Goal: Transaction & Acquisition: Obtain resource

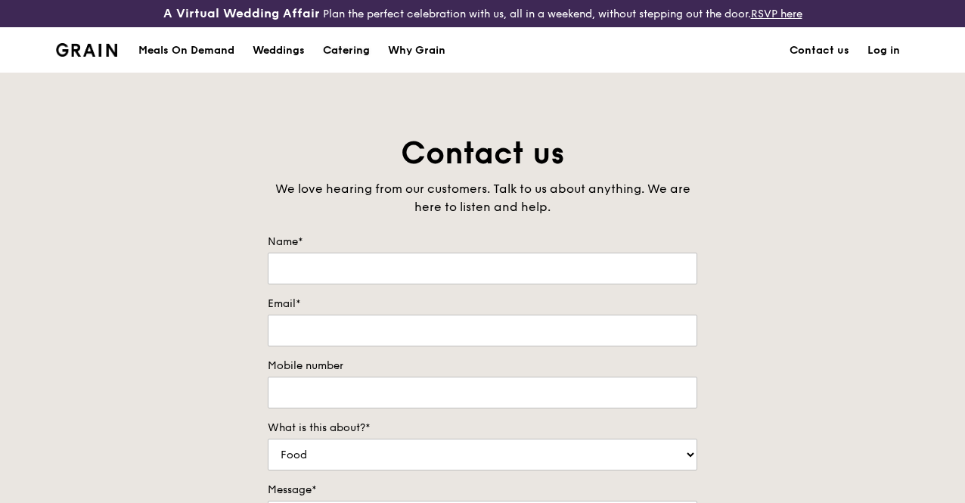
click at [339, 59] on div "Catering" at bounding box center [346, 50] width 47 height 45
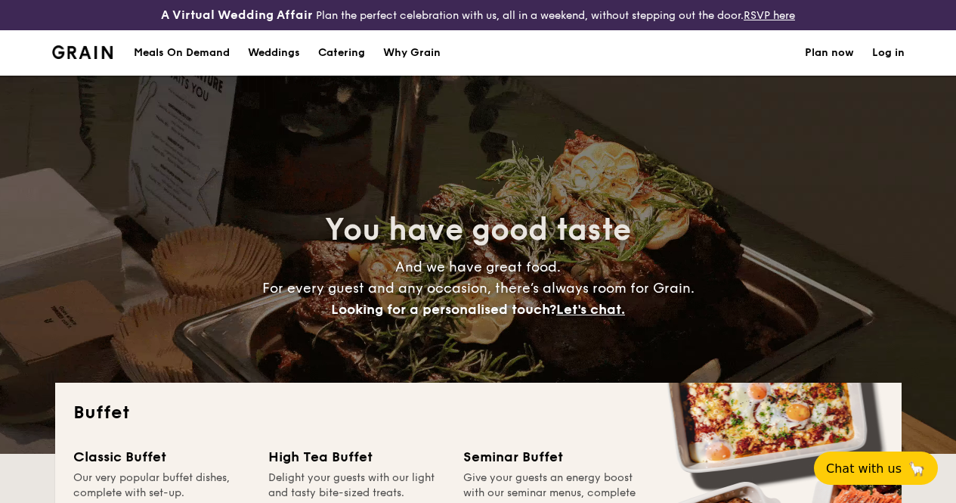
select select
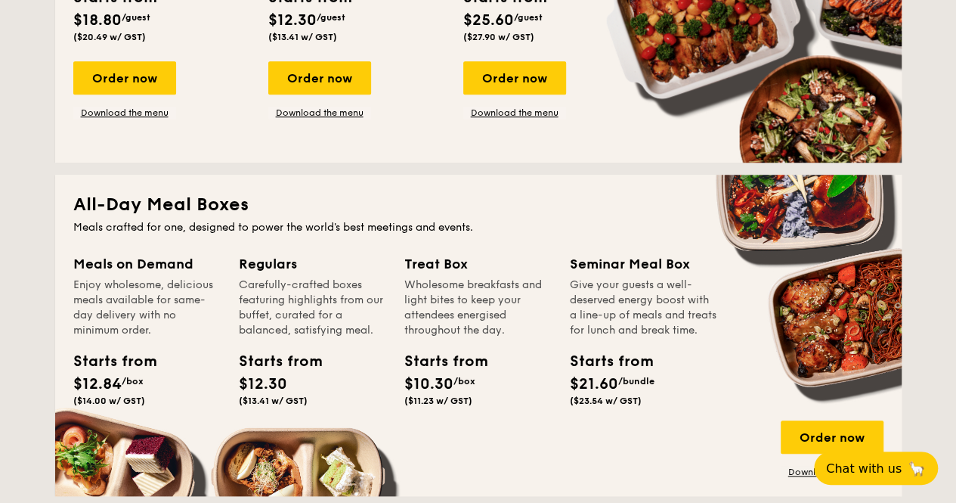
scroll to position [239, 0]
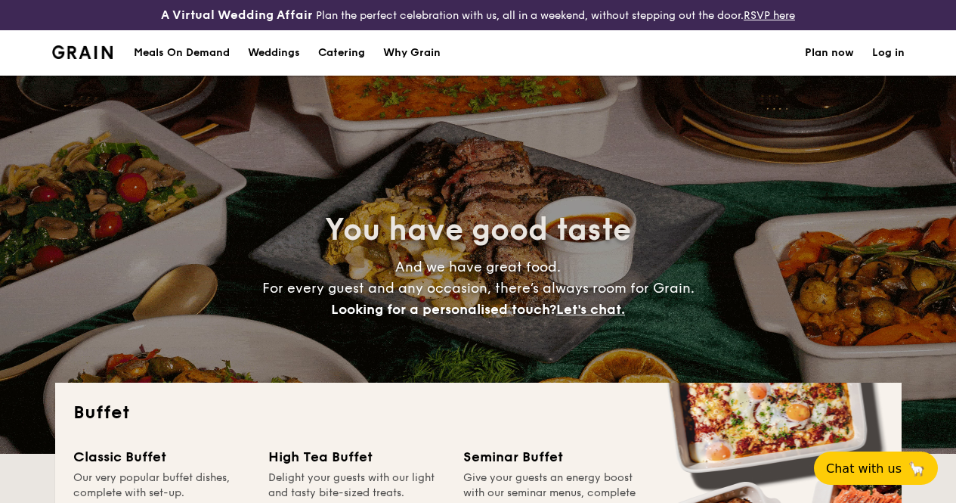
select select
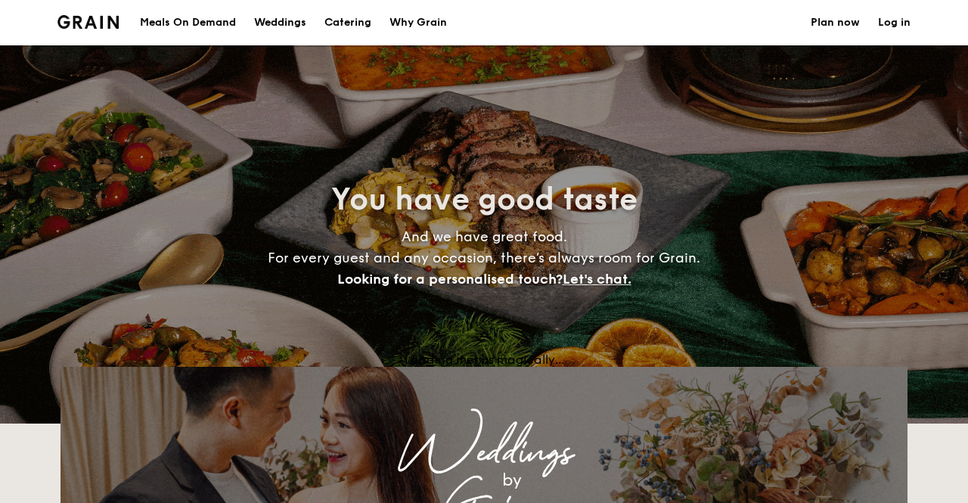
select select
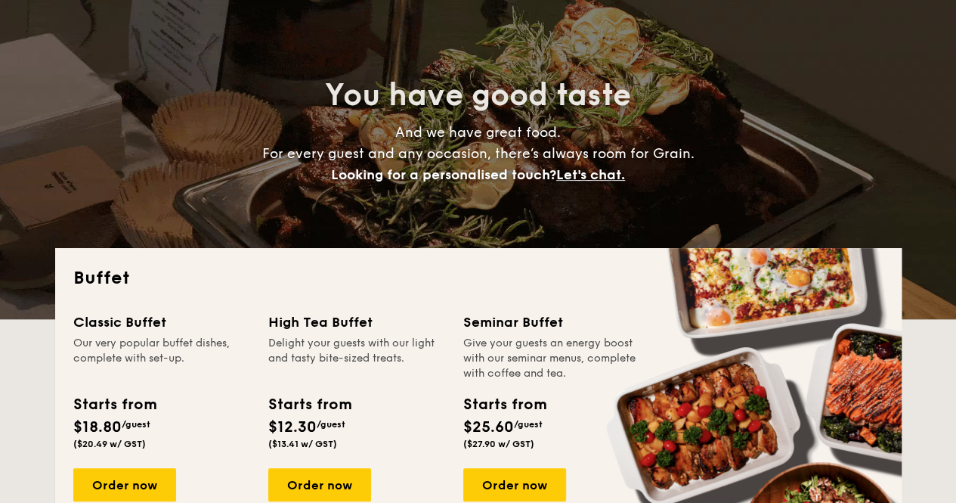
scroll to position [302, 0]
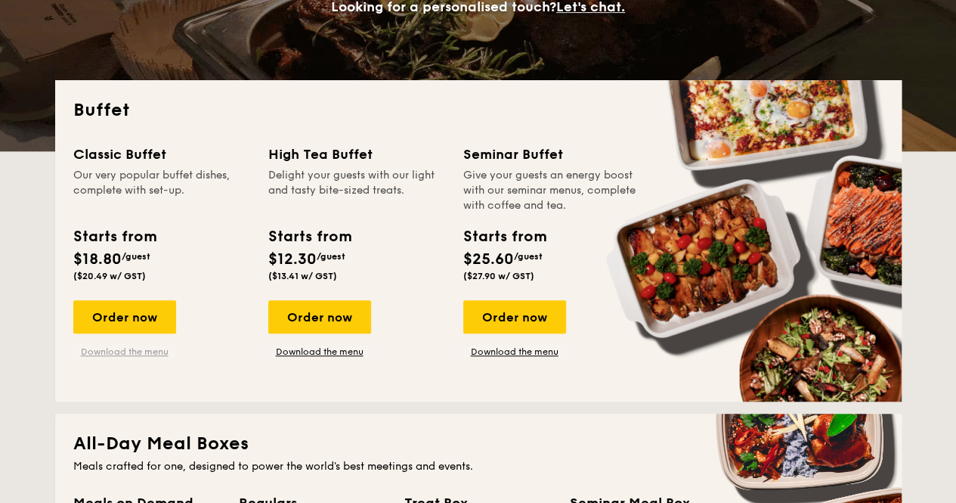
click at [127, 358] on link "Download the menu" at bounding box center [124, 352] width 103 height 12
click at [111, 358] on link "Download the menu" at bounding box center [124, 352] width 103 height 12
